Goal: Download file/media

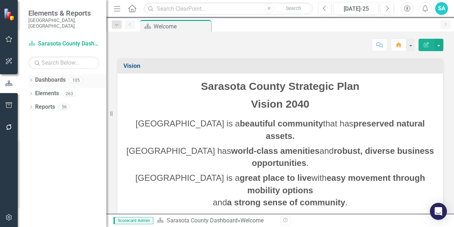
click at [31, 79] on icon "Dropdown" at bounding box center [30, 81] width 5 height 4
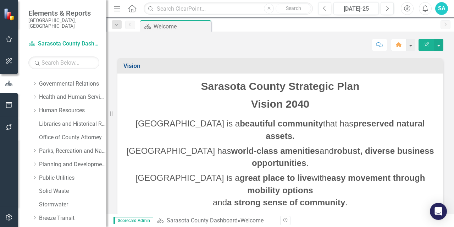
scroll to position [154, 0]
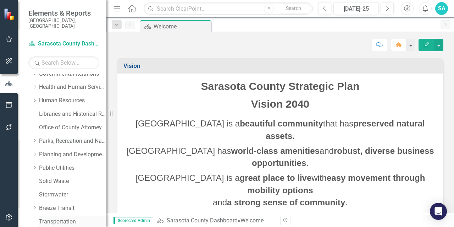
click at [58, 217] on link "Transportation" at bounding box center [72, 221] width 67 height 8
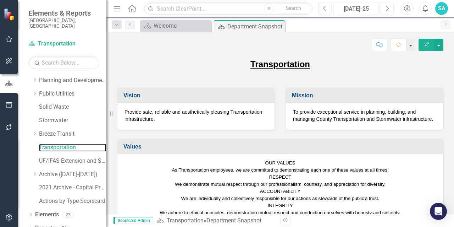
scroll to position [231, 0]
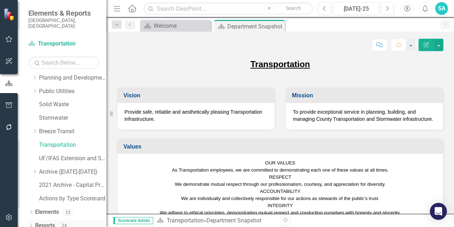
click at [32, 224] on icon "Dropdown" at bounding box center [30, 226] width 5 height 4
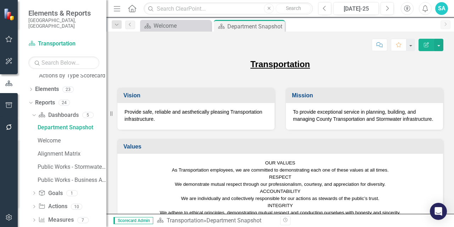
scroll to position [359, 0]
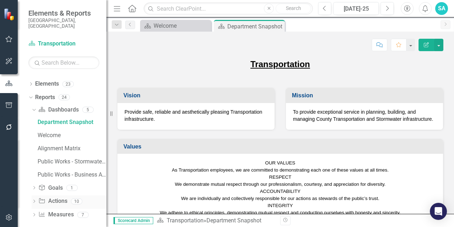
click at [33, 200] on icon "Dropdown" at bounding box center [34, 202] width 5 height 4
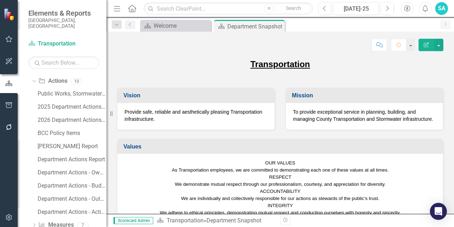
scroll to position [413, 0]
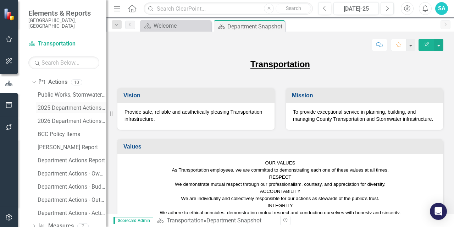
click at [60, 105] on div "2025 Department Actions - Monthly Updates ([PERSON_NAME])" at bounding box center [72, 108] width 69 height 6
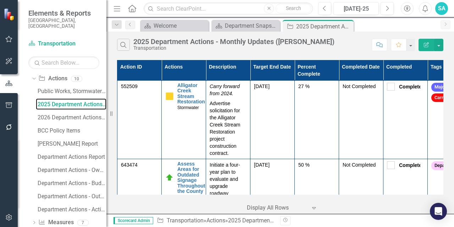
scroll to position [424, 0]
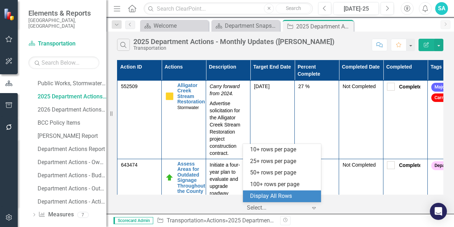
click at [279, 206] on div at bounding box center [277, 208] width 60 height 10
click at [282, 197] on div "Display All Rows" at bounding box center [283, 196] width 67 height 8
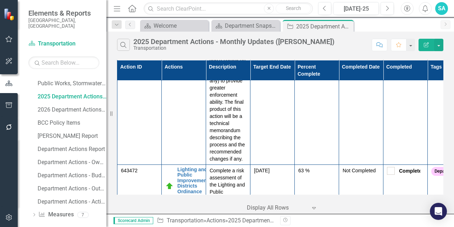
scroll to position [1710, 0]
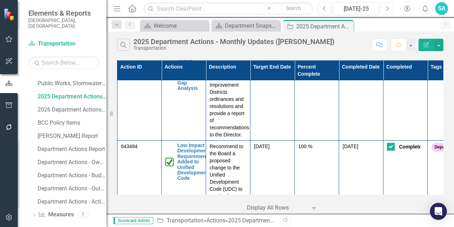
click at [387, 11] on icon "Next" at bounding box center [387, 8] width 4 height 6
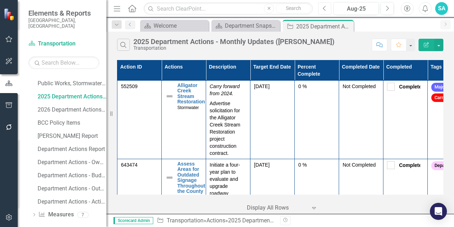
click at [326, 12] on button "Previous" at bounding box center [324, 8] width 13 height 13
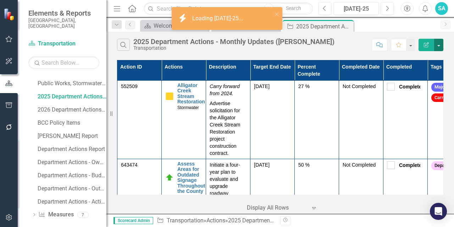
click at [440, 46] on button "button" at bounding box center [438, 45] width 9 height 12
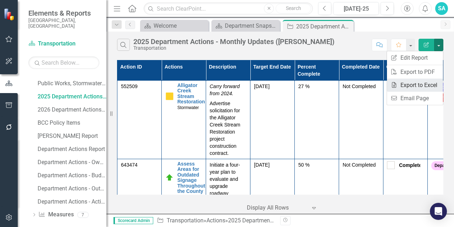
click at [415, 83] on link "Excel Export to Excel" at bounding box center [415, 84] width 56 height 13
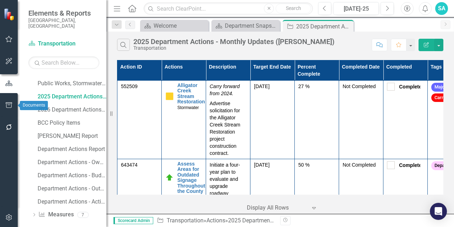
click at [9, 106] on icon "button" at bounding box center [8, 105] width 7 height 6
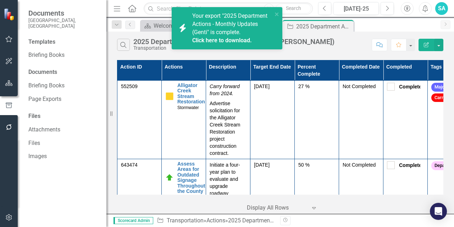
click at [224, 39] on link "Click here to download." at bounding box center [222, 40] width 60 height 7
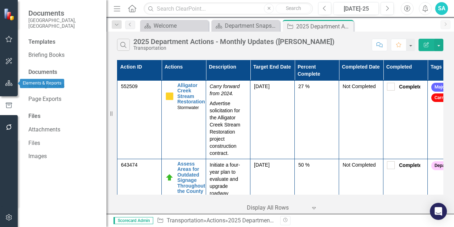
click at [9, 84] on icon "button" at bounding box center [8, 83] width 7 height 6
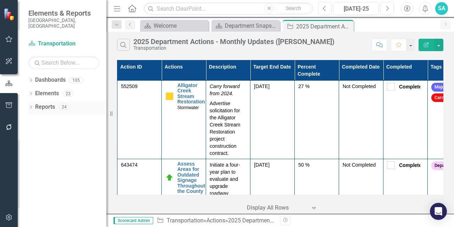
click at [31, 106] on icon "Dropdown" at bounding box center [30, 108] width 5 height 4
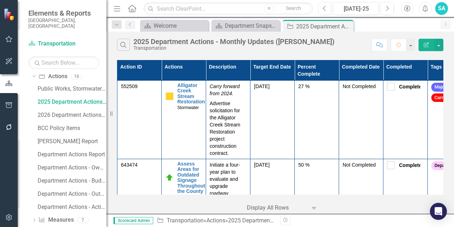
scroll to position [75, 0]
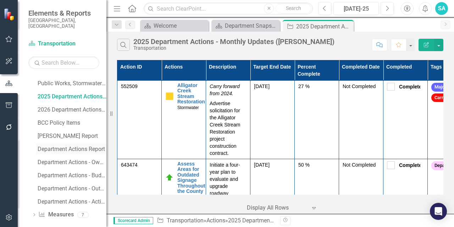
click at [66, 146] on div "Department Actions Report" at bounding box center [72, 149] width 69 height 6
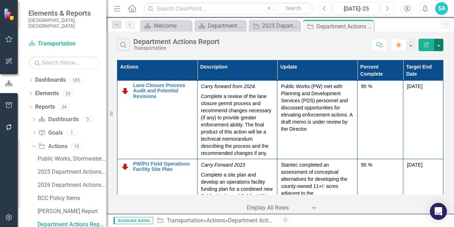
click at [439, 45] on button "button" at bounding box center [438, 45] width 9 height 12
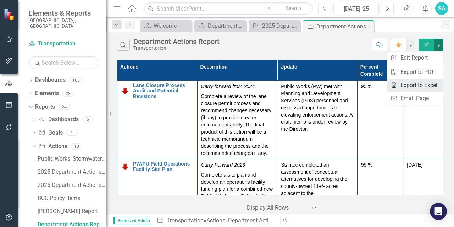
click at [415, 83] on link "Excel Export to Excel" at bounding box center [415, 84] width 56 height 13
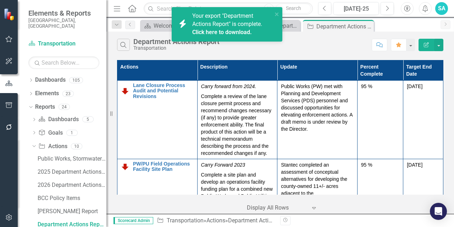
click at [344, 53] on div "Search Department Actions Report Transportation Comment Favorite Edit Report" at bounding box center [280, 43] width 348 height 23
click at [225, 33] on link "Click here to download." at bounding box center [222, 32] width 60 height 7
